Goal: Task Accomplishment & Management: Manage account settings

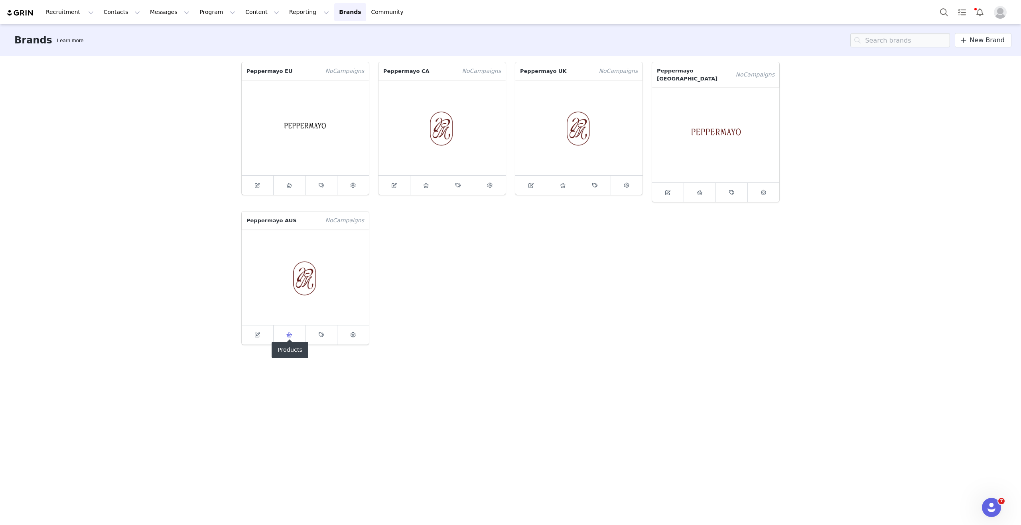
click at [285, 331] on span at bounding box center [290, 335] width 10 height 10
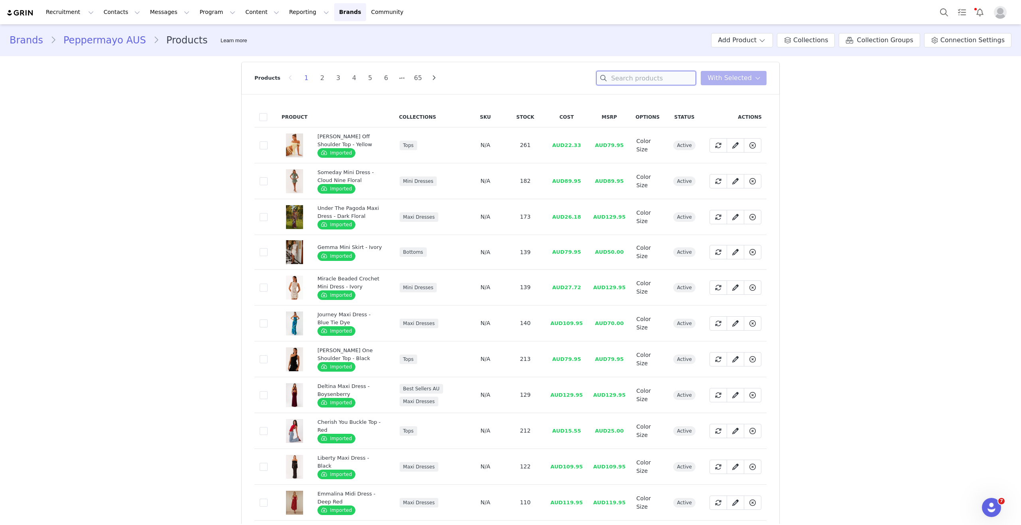
click at [661, 84] on input at bounding box center [646, 78] width 100 height 14
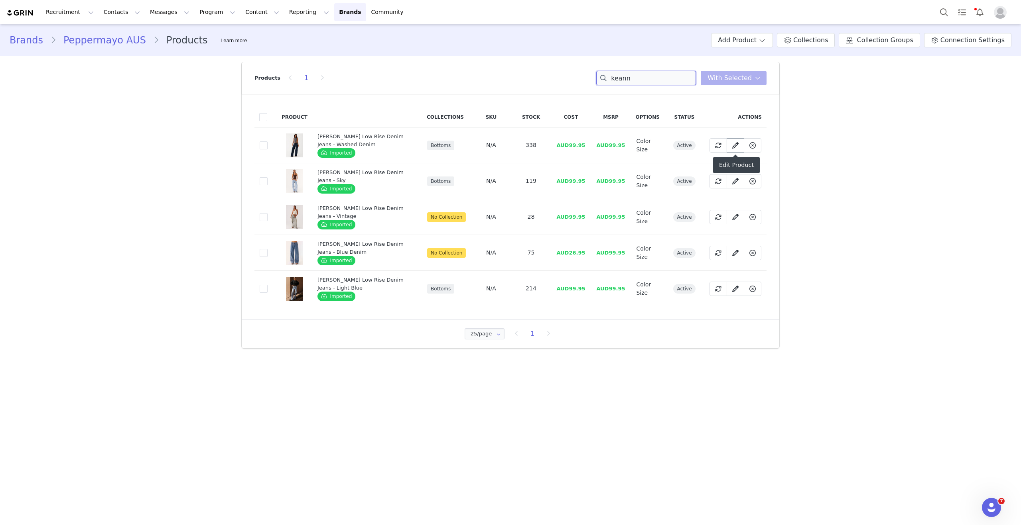
type input "keann"
click at [732, 142] on span at bounding box center [735, 146] width 10 height 10
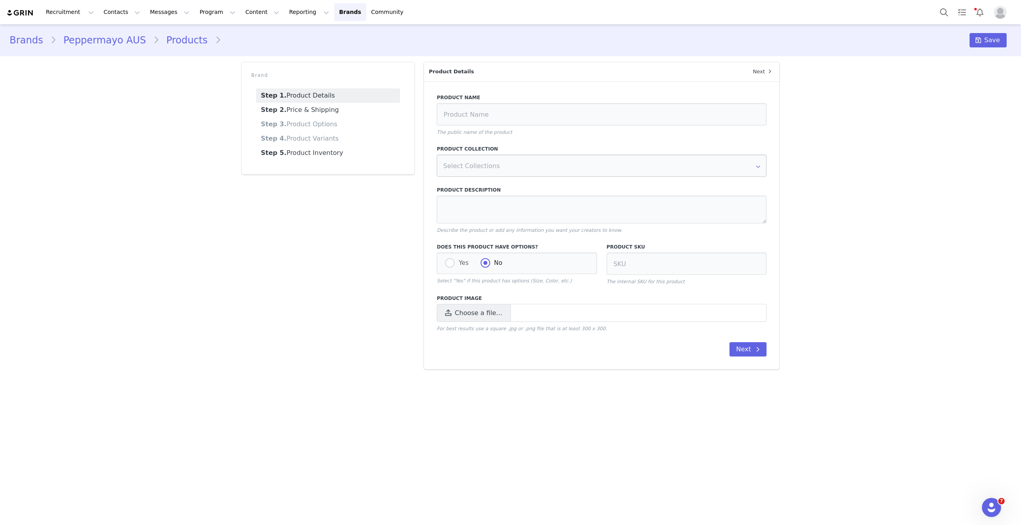
type input "[PERSON_NAME] Low Rise Denim Jeans - Washed Denim"
type textarea "Peppermayo Exclusive Introducing the [PERSON_NAME] Low Rise Denim Jeans: Embrac…"
radio input "true"
radio input "false"
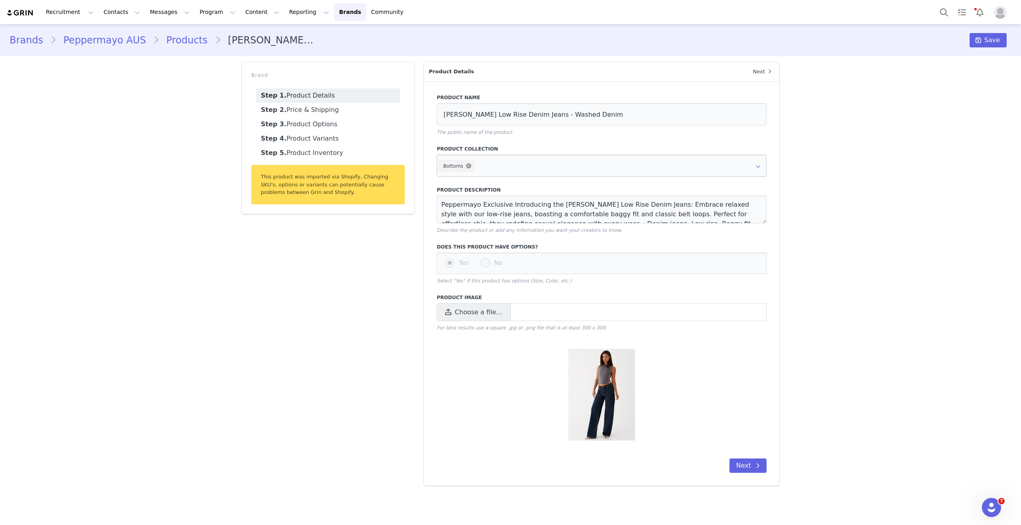
click at [468, 167] on icon at bounding box center [468, 165] width 5 height 5
click at [995, 41] on span "Save" at bounding box center [992, 40] width 16 height 10
click at [33, 40] on link "Brands" at bounding box center [30, 40] width 41 height 14
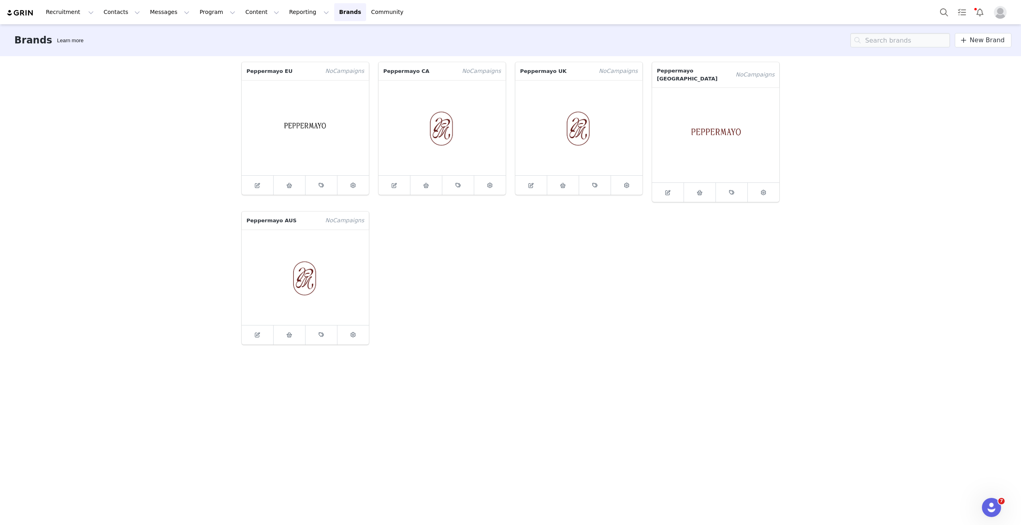
click at [17, 11] on img at bounding box center [20, 13] width 28 height 8
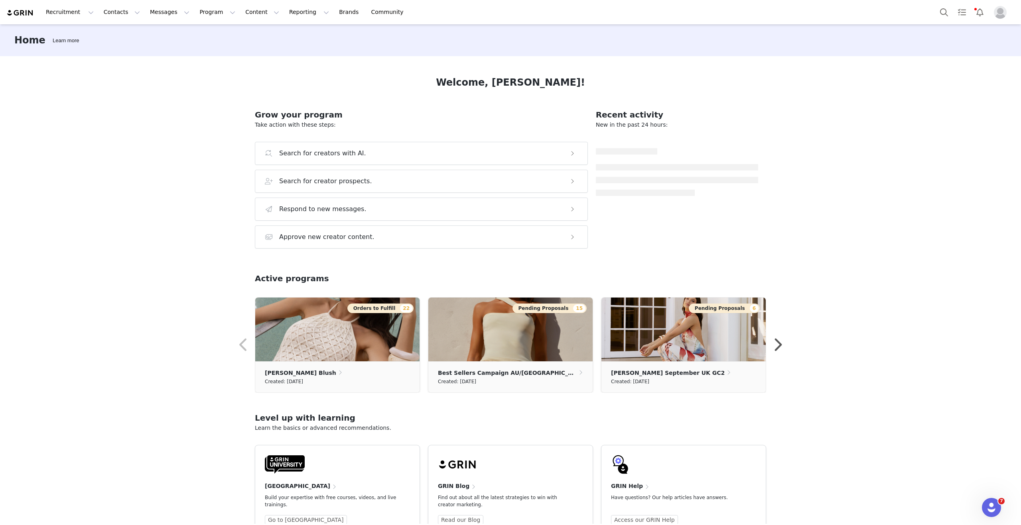
click at [17, 11] on img at bounding box center [20, 13] width 28 height 8
click at [341, 353] on img at bounding box center [337, 330] width 164 height 64
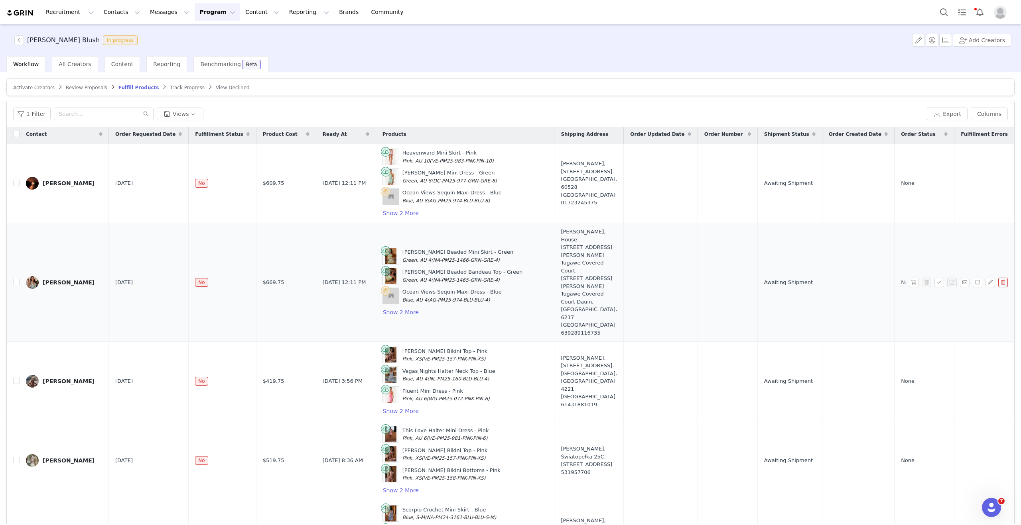
scroll to position [2, 0]
click at [393, 216] on button "Show 2 More" at bounding box center [400, 214] width 37 height 10
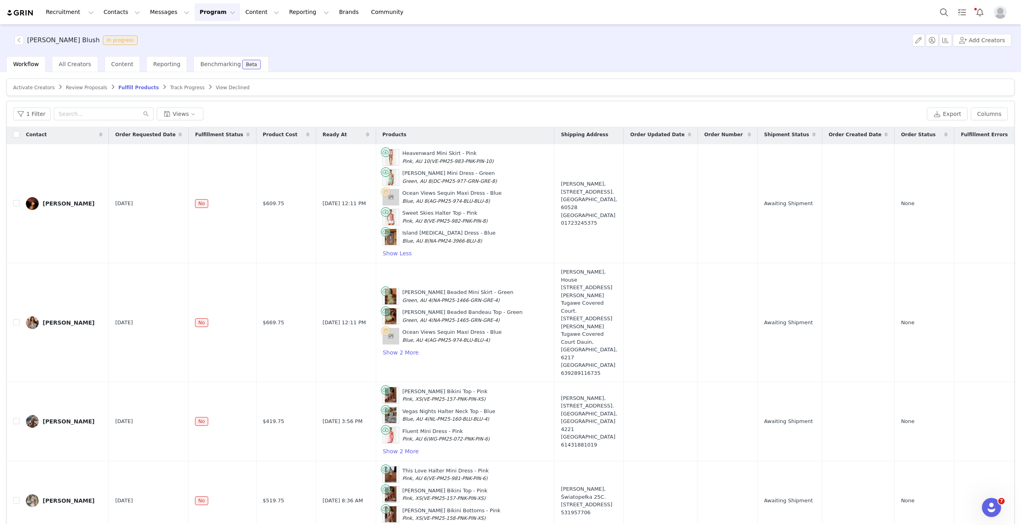
click at [490, 132] on div "Products" at bounding box center [465, 134] width 178 height 17
click at [944, 118] on button "Export" at bounding box center [946, 114] width 41 height 13
click at [853, 513] on link "Download" at bounding box center [861, 508] width 40 height 11
click at [21, 37] on button "button" at bounding box center [19, 40] width 10 height 10
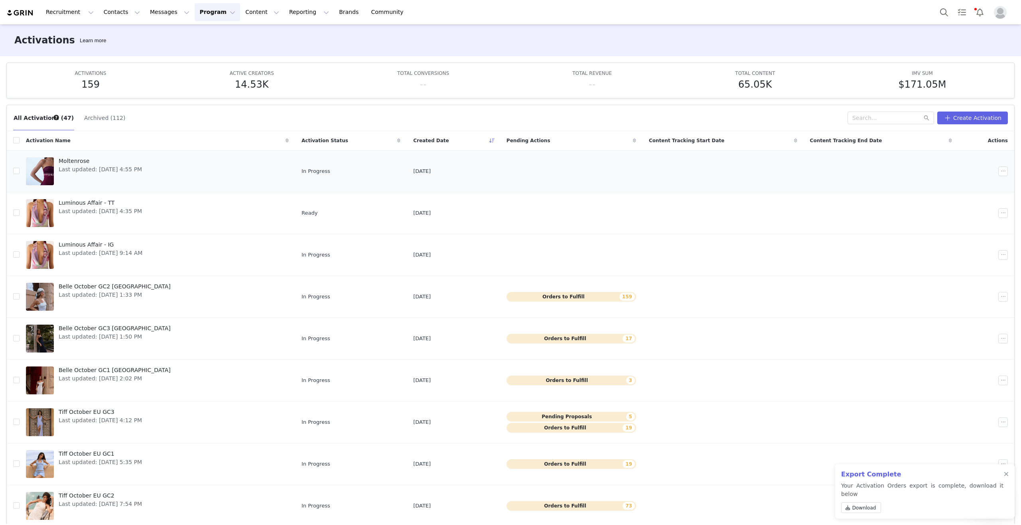
click at [104, 172] on span "Last updated: [DATE] 4:55 PM" at bounding box center [100, 169] width 83 height 8
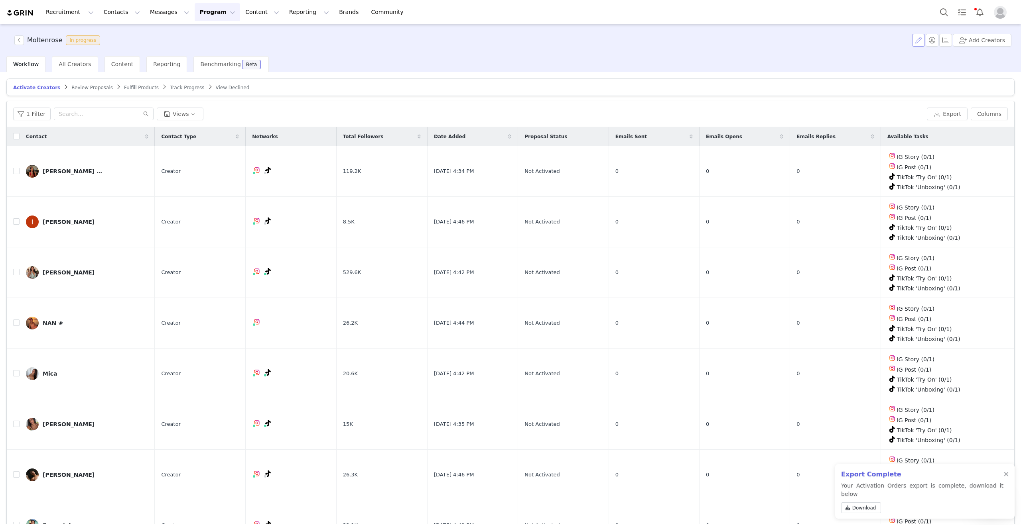
click at [914, 40] on button "button" at bounding box center [918, 40] width 13 height 13
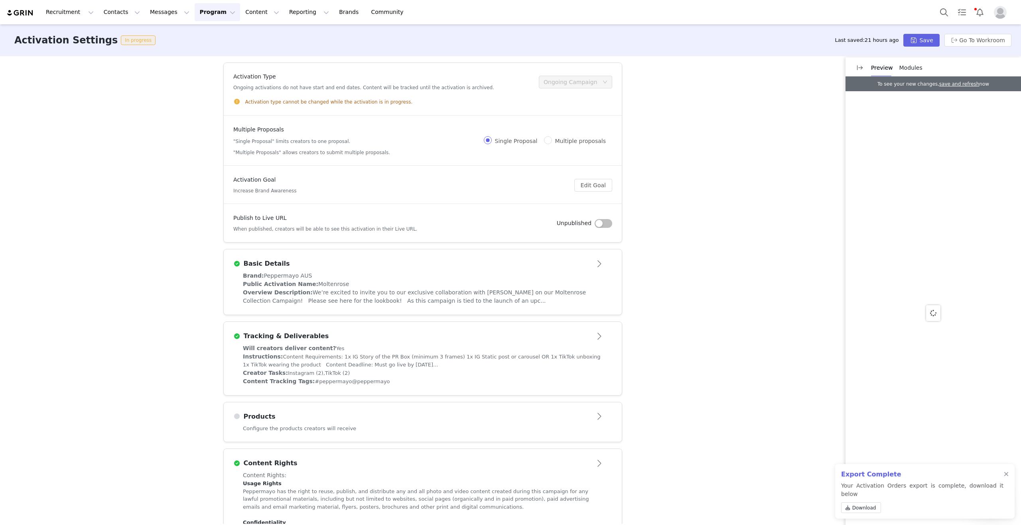
scroll to position [61, 0]
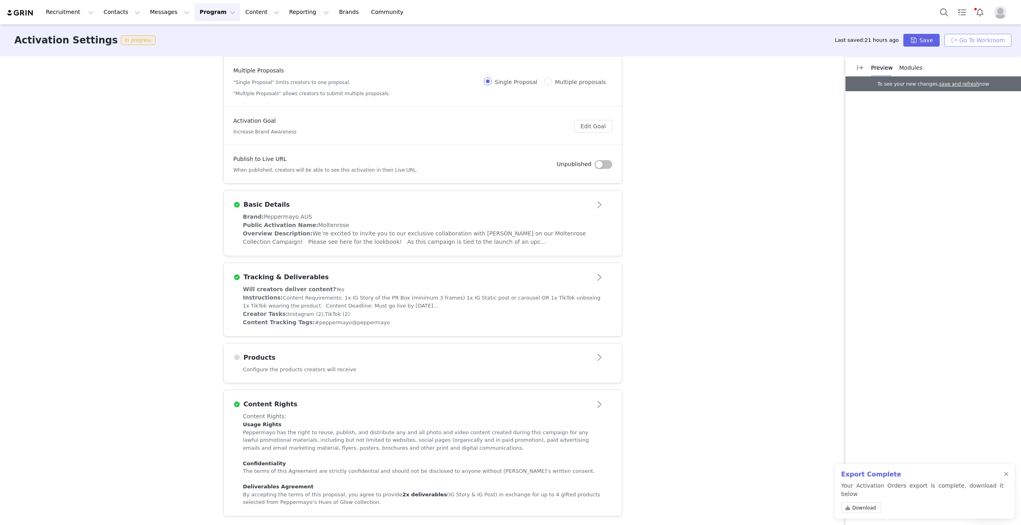
click at [966, 43] on button "Go To Workroom" at bounding box center [977, 40] width 67 height 13
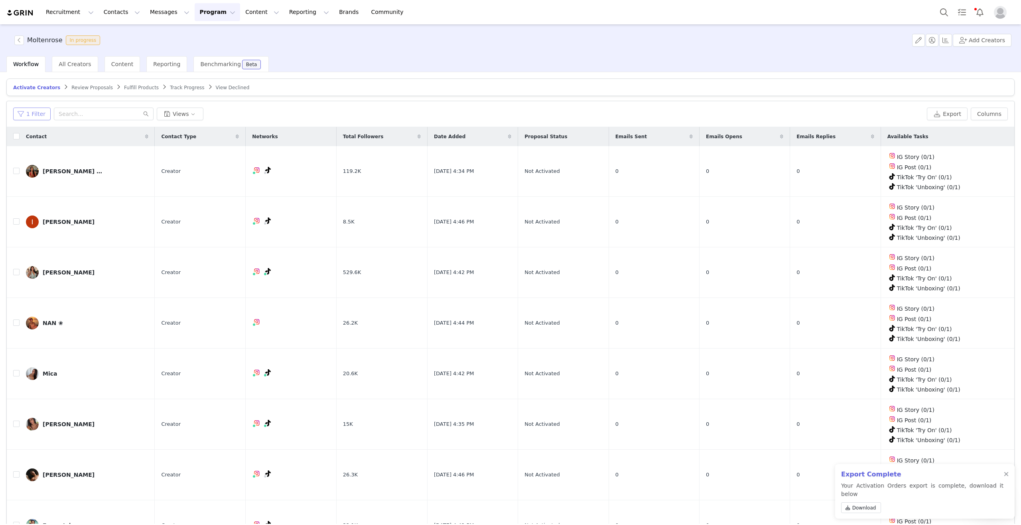
click at [35, 108] on button "1 Filter" at bounding box center [31, 114] width 37 height 13
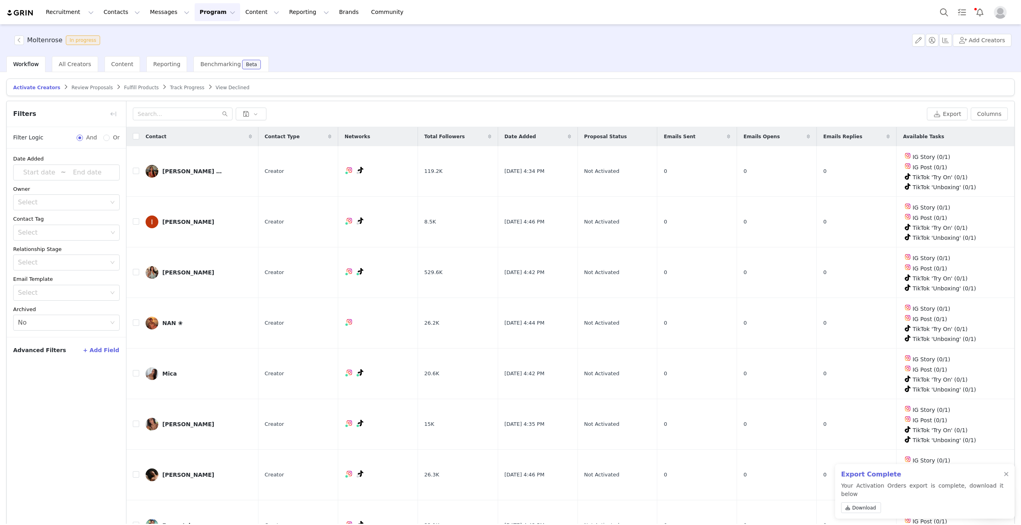
scroll to position [38, 0]
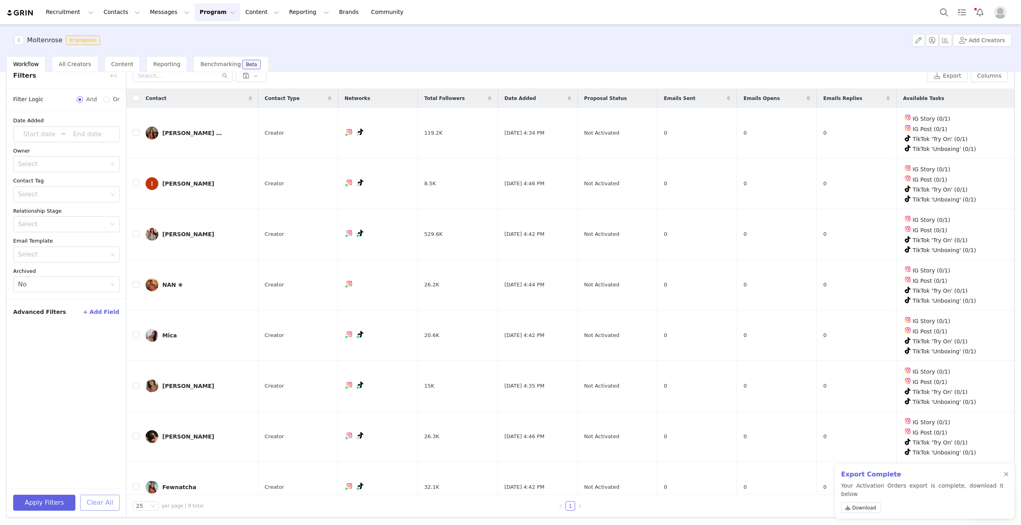
click at [96, 502] on button "Clear All" at bounding box center [99, 503] width 39 height 16
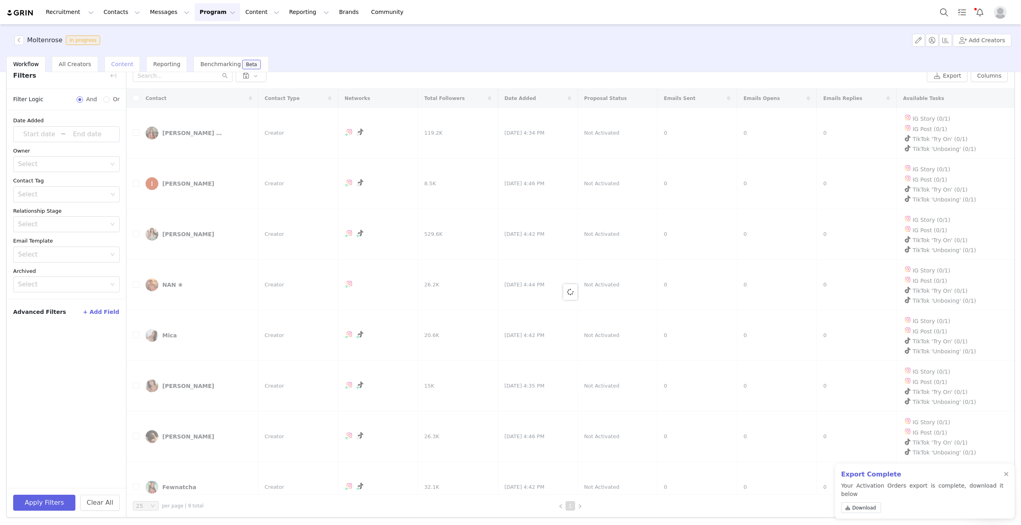
click at [118, 71] on div "Content" at bounding box center [122, 64] width 36 height 16
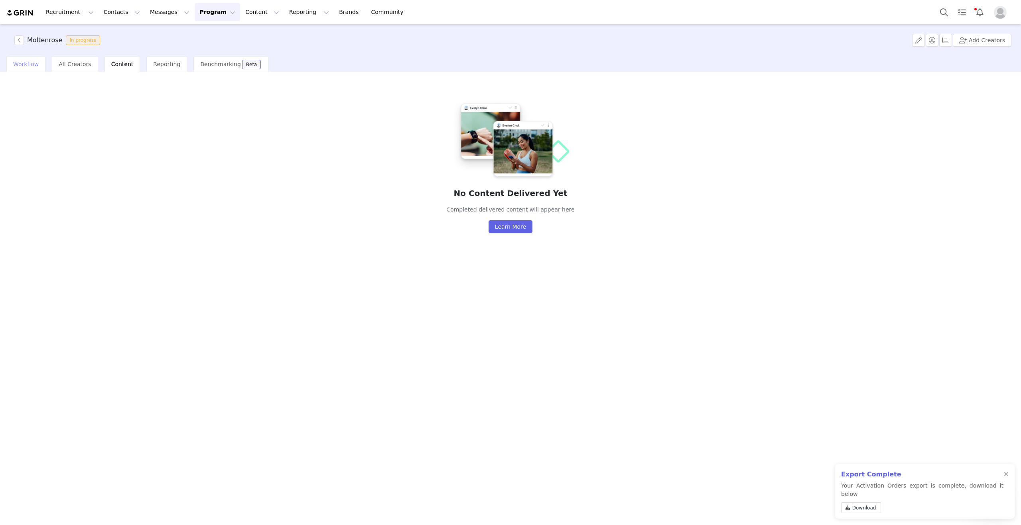
click at [22, 67] on div "Workflow" at bounding box center [25, 64] width 39 height 16
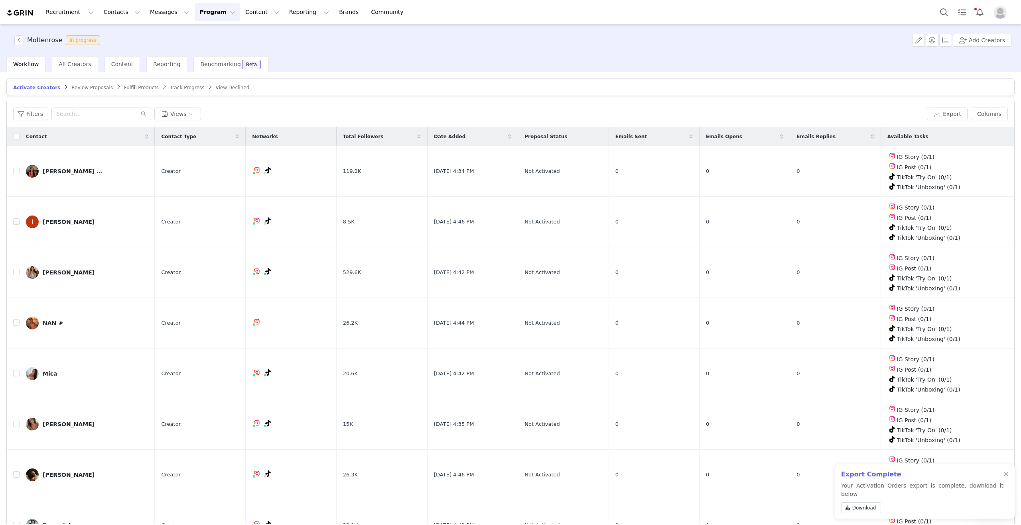
click at [1009, 482] on div "Export Complete Your Activation Orders export is complete, download it below Do…" at bounding box center [924, 491] width 179 height 55
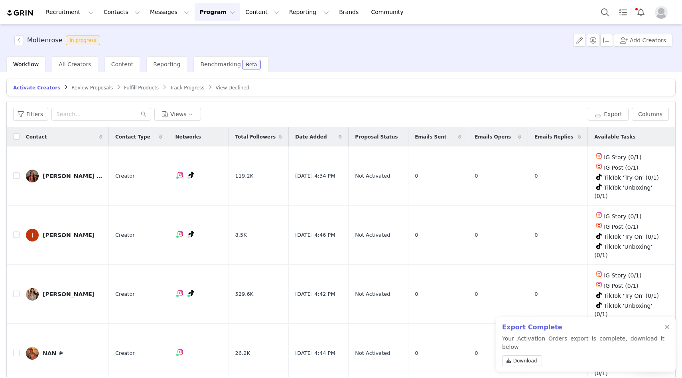
click at [12, 37] on div "Moltenrose In progress" at bounding box center [57, 40] width 94 height 10
click at [14, 37] on button "button" at bounding box center [19, 40] width 10 height 10
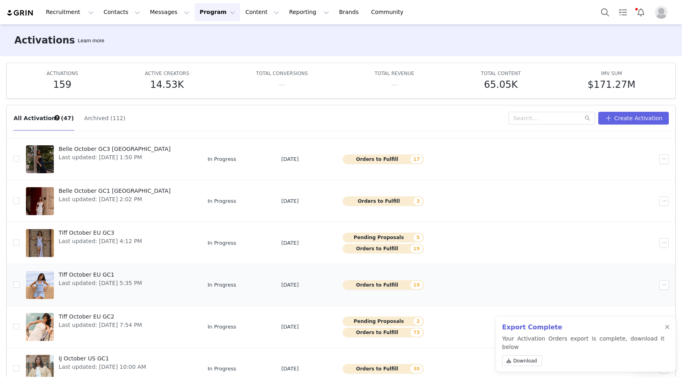
scroll to position [42, 0]
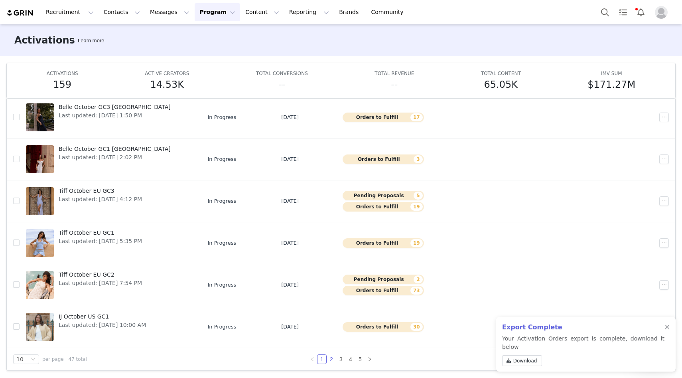
click at [330, 355] on link "2" at bounding box center [331, 358] width 9 height 9
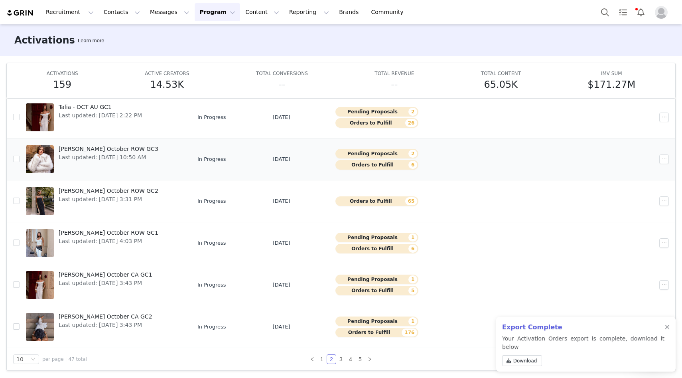
scroll to position [0, 0]
